Goal: Check status: Check status

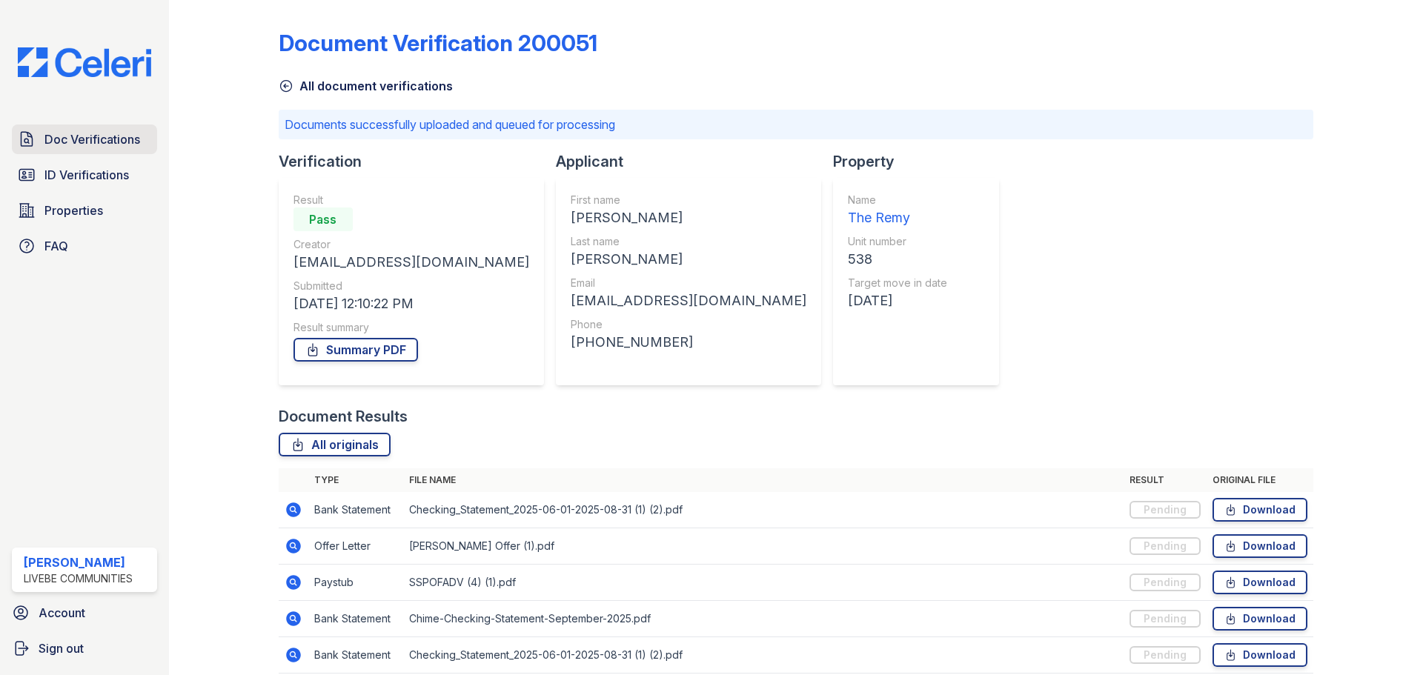
click at [85, 135] on span "Doc Verifications" at bounding box center [92, 139] width 96 height 18
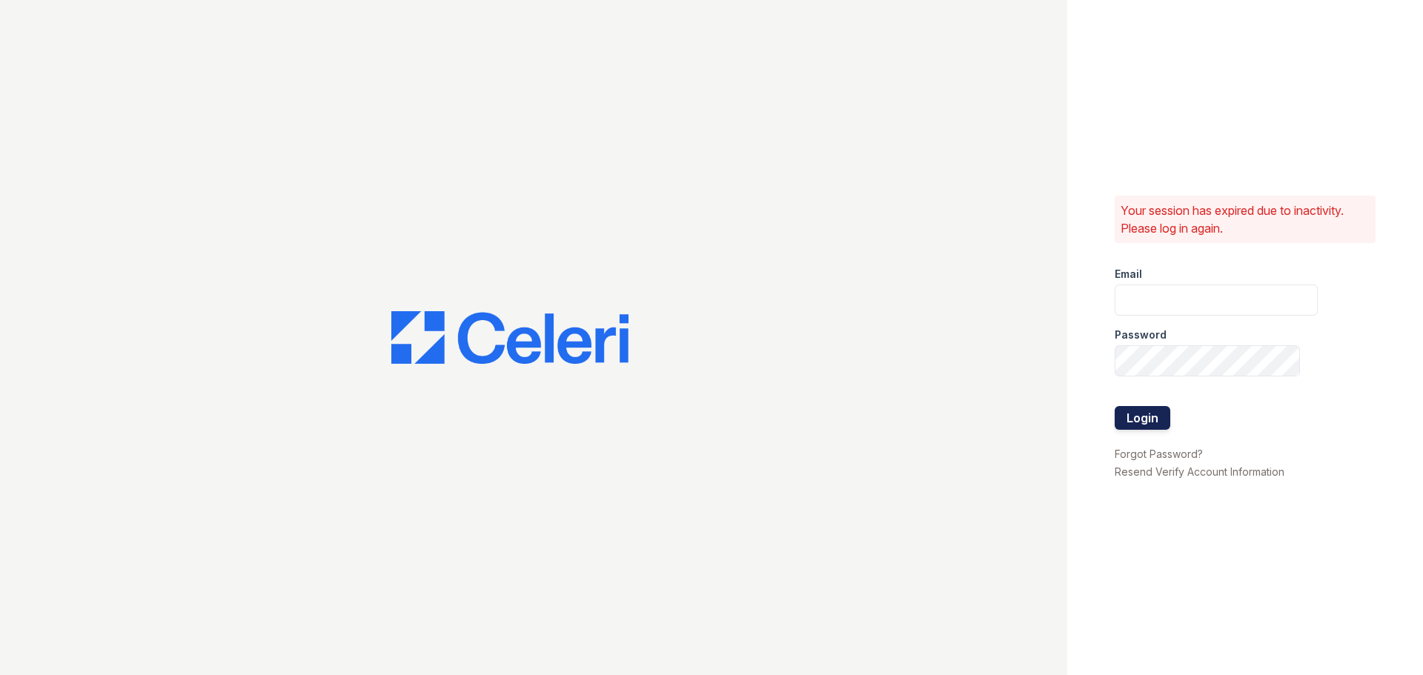
click at [1158, 426] on button "Login" at bounding box center [1143, 418] width 56 height 24
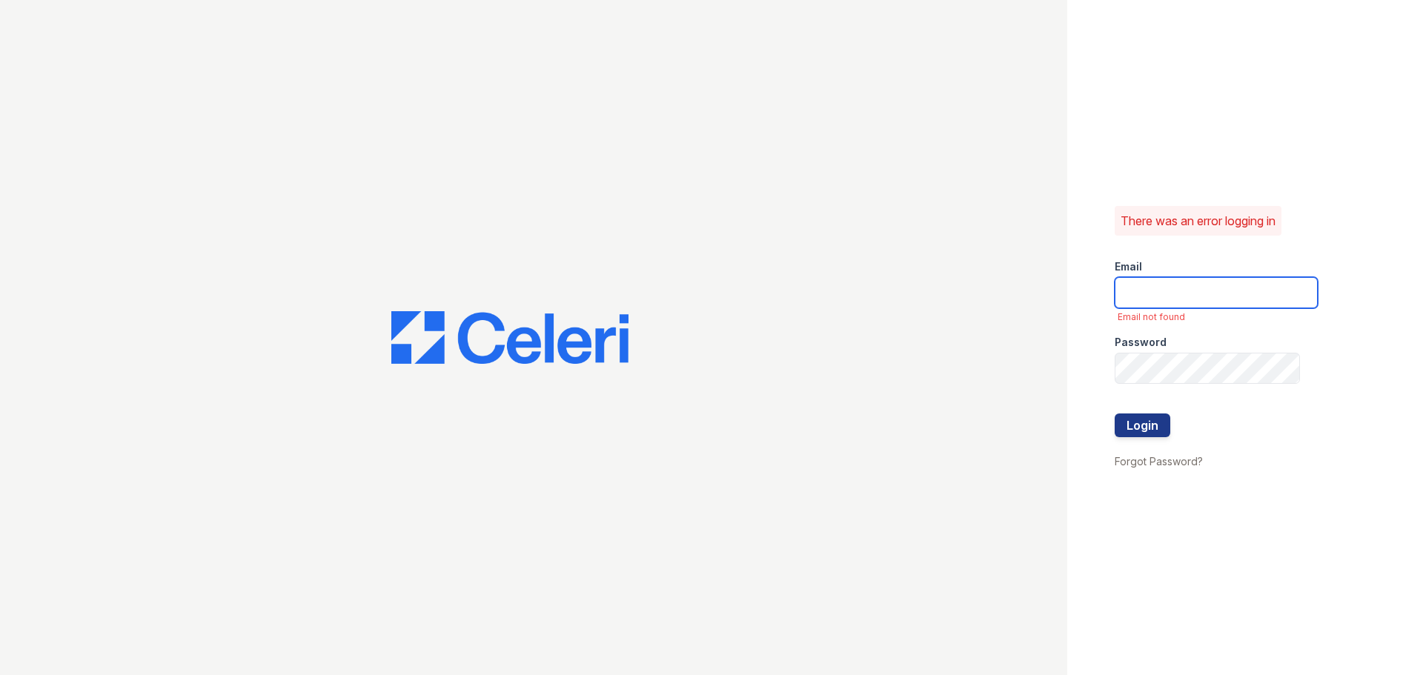
type input "[EMAIL_ADDRESS][DOMAIN_NAME]"
click at [1162, 427] on button "Login" at bounding box center [1143, 426] width 56 height 24
